Goal: Task Accomplishment & Management: Use online tool/utility

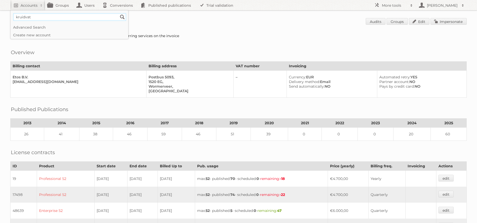
type input"] "kruidvat"
click at [119, 13] on input "Search" at bounding box center [123, 17] width 8 height 8
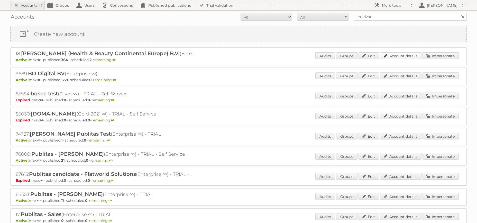
click at [411, 58] on link "Account details" at bounding box center [400, 55] width 41 height 7
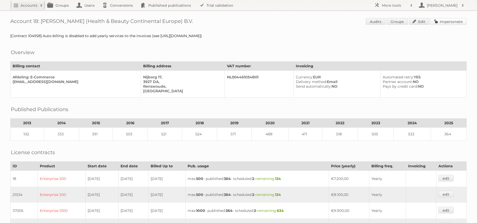
click at [445, 21] on link "Impersonate" at bounding box center [449, 21] width 36 height 7
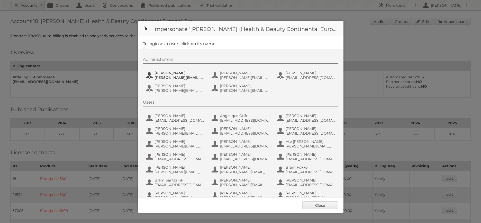
click at [177, 78] on span "e.nauta@nl.aswatson.com" at bounding box center [180, 77] width 50 height 5
